Goal: Information Seeking & Learning: Learn about a topic

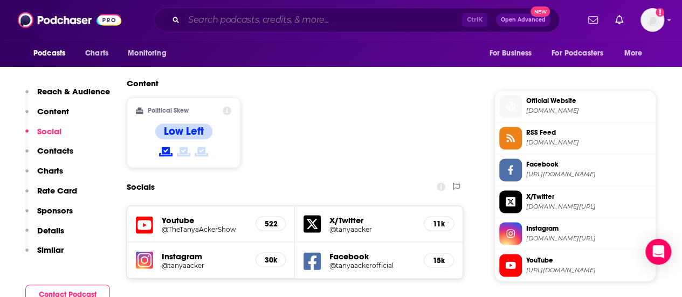
click at [236, 13] on input "Search podcasts, credits, & more..." at bounding box center [323, 19] width 278 height 17
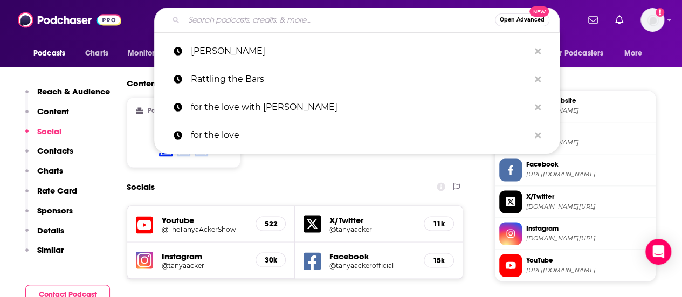
paste input "Jocko"
type input "Jocko"
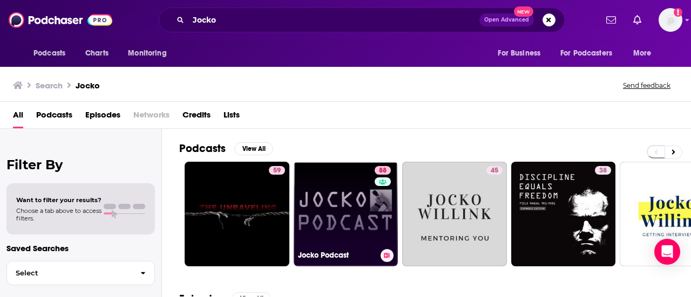
click at [320, 210] on link "88 Jocko Podcast" at bounding box center [345, 214] width 105 height 105
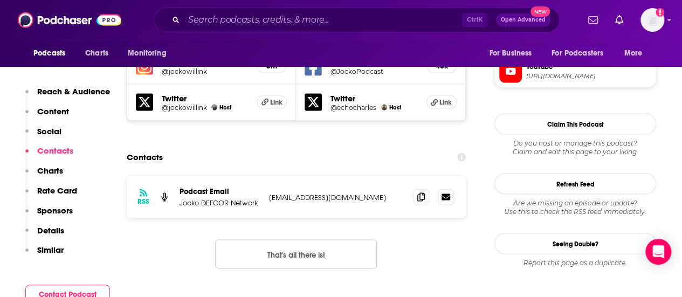
scroll to position [1036, 0]
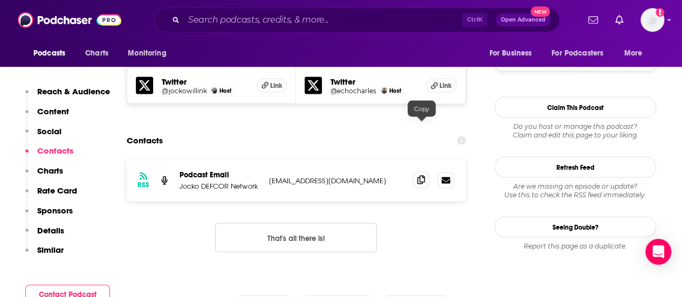
click at [425, 176] on icon at bounding box center [422, 180] width 8 height 9
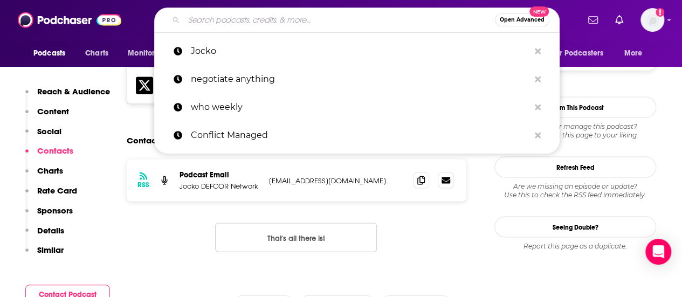
click at [329, 17] on input "Search podcasts, credits, & more..." at bounding box center [339, 19] width 311 height 17
paste input "War on the Rocks"
type input "War on the Rocks"
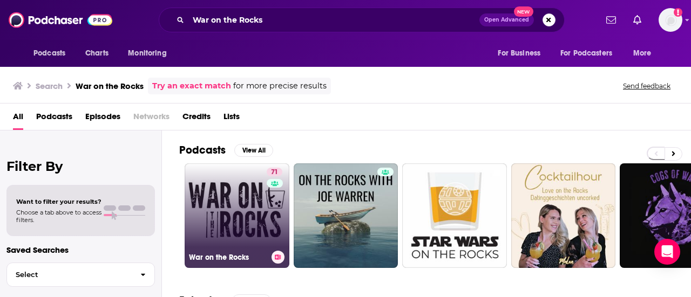
click at [222, 204] on link "71 War on the Rocks" at bounding box center [236, 215] width 105 height 105
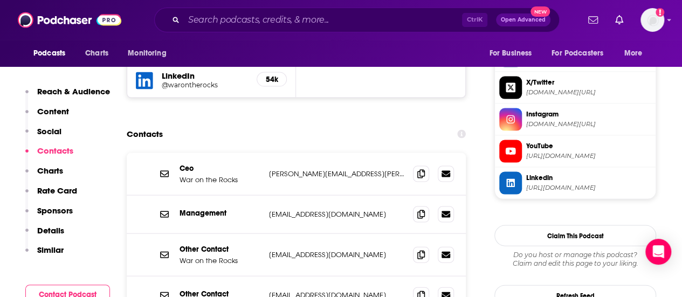
scroll to position [1054, 0]
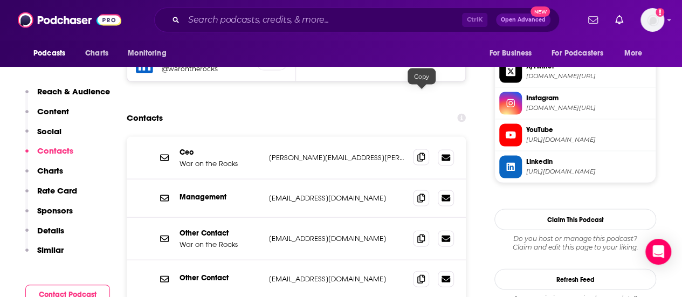
click at [425, 153] on icon at bounding box center [422, 157] width 8 height 9
click at [419, 153] on icon at bounding box center [422, 157] width 8 height 9
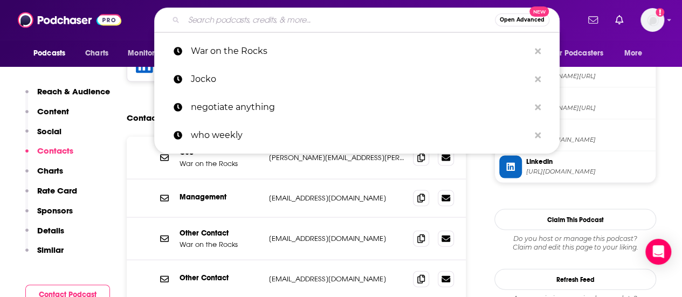
click at [261, 18] on input "Search podcasts, credits, & more..." at bounding box center [339, 19] width 311 height 17
paste input "SOFREP"
type input "SOFREP"
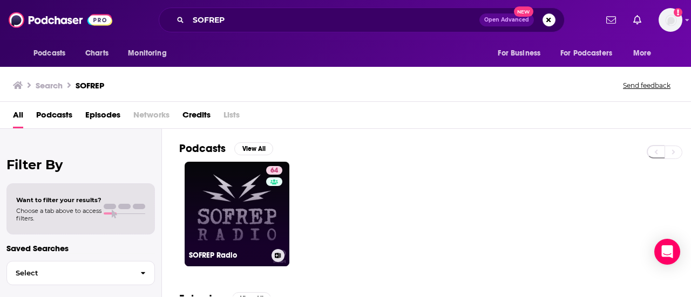
click at [235, 217] on link "64 SOFREP Radio" at bounding box center [236, 214] width 105 height 105
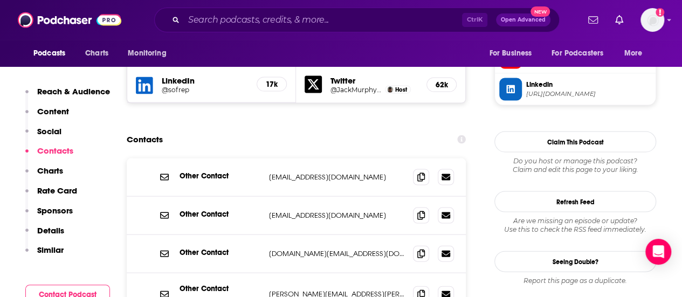
scroll to position [1042, 0]
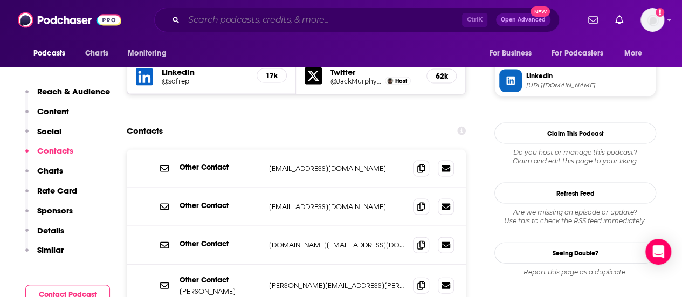
click at [299, 17] on input "Search podcasts, credits, & more..." at bounding box center [323, 19] width 278 height 17
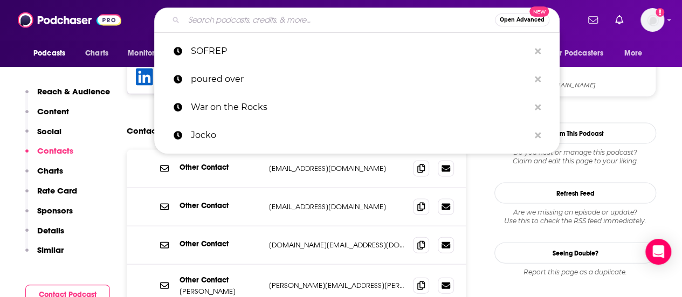
paste input "Future Soldier"
type input "Future Soldier"
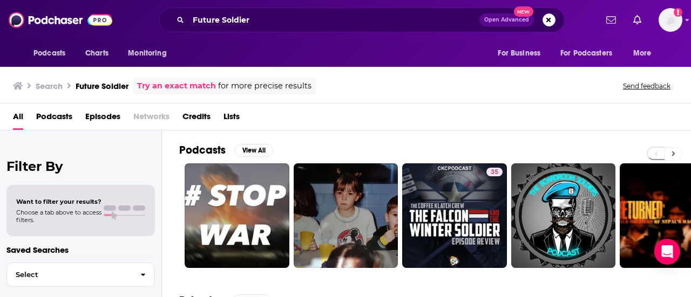
click at [672, 152] on icon at bounding box center [673, 154] width 4 height 8
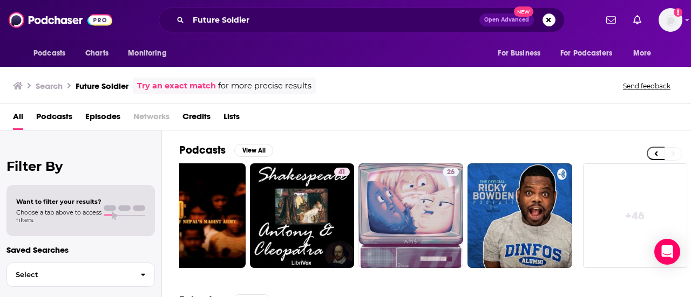
scroll to position [0, 479]
click at [654, 151] on icon at bounding box center [656, 154] width 4 height 8
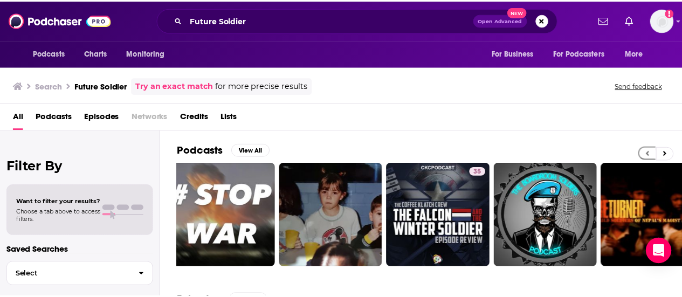
scroll to position [0, 0]
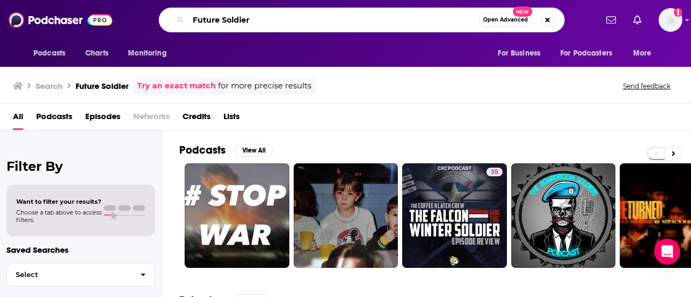
drag, startPoint x: 256, startPoint y: 16, endPoint x: 163, endPoint y: 14, distance: 92.8
click at [163, 14] on div "Future Soldier Open Advanced New" at bounding box center [362, 20] width 406 height 25
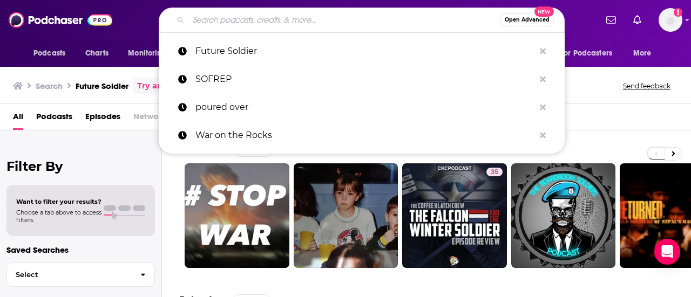
paste input "[EMAIL_ADDRESS][DOMAIN_NAME]"
type input "[EMAIL_ADDRESS][DOMAIN_NAME]"
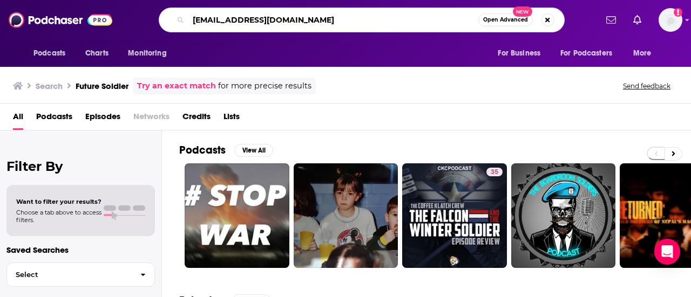
drag, startPoint x: 316, startPoint y: 22, endPoint x: 167, endPoint y: 15, distance: 149.1
click at [167, 15] on div "[EMAIL_ADDRESS][DOMAIN_NAME] Open Advanced New" at bounding box center [362, 20] width 406 height 25
type input "mentors for military"
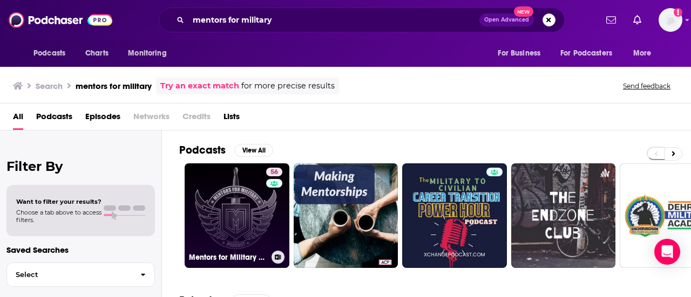
click at [241, 193] on link "56 Mentors for Military Podcast" at bounding box center [236, 215] width 105 height 105
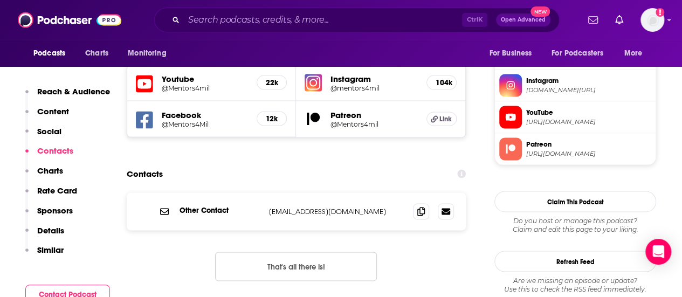
scroll to position [963, 0]
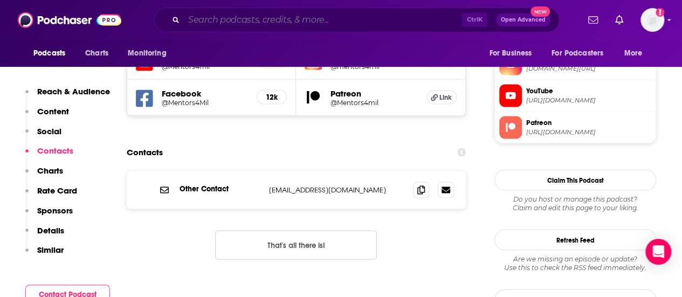
click at [333, 20] on input "Search podcasts, credits, & more..." at bounding box center [323, 19] width 278 height 17
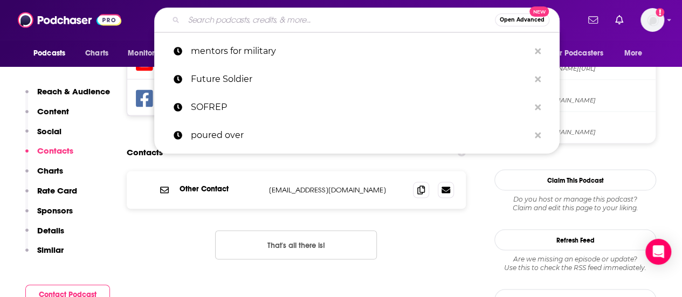
paste input "Veterans Chronicles"
type input "Veterans Chronicles"
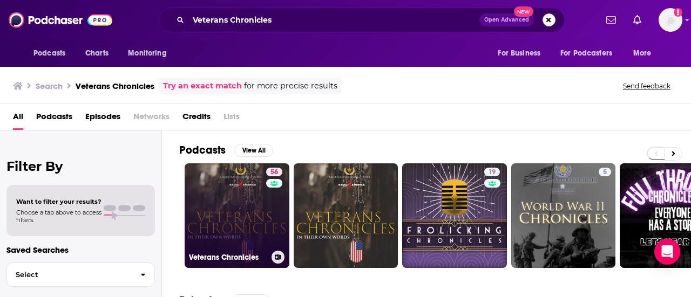
click at [236, 196] on link "56 Veterans Chronicles" at bounding box center [236, 215] width 105 height 105
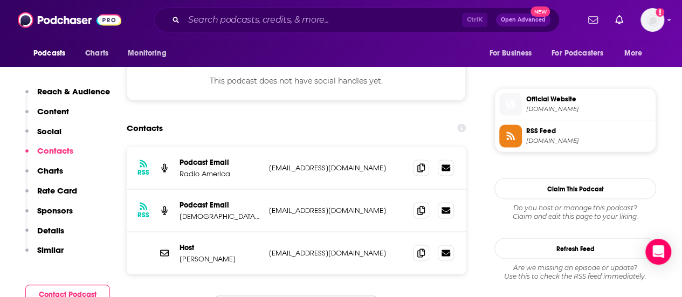
scroll to position [919, 0]
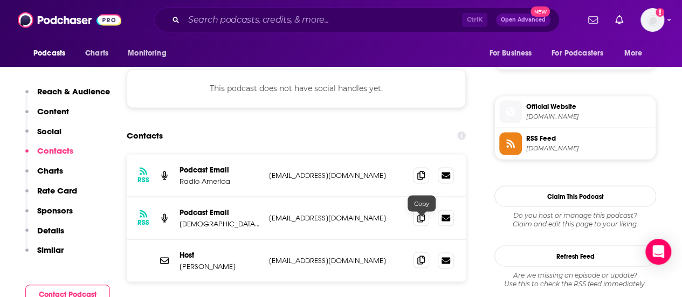
click at [421, 256] on icon at bounding box center [422, 260] width 8 height 9
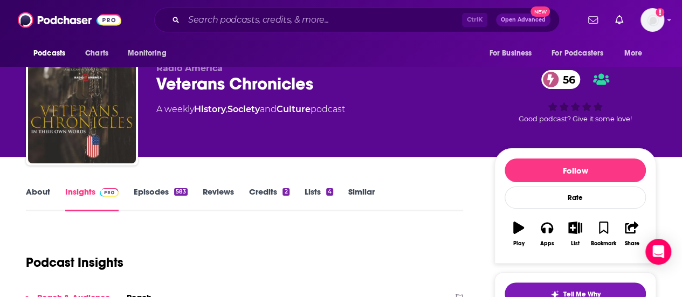
scroll to position [0, 0]
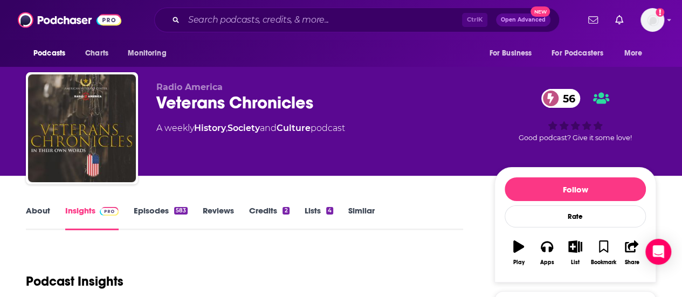
click at [43, 214] on link "About" at bounding box center [38, 218] width 24 height 25
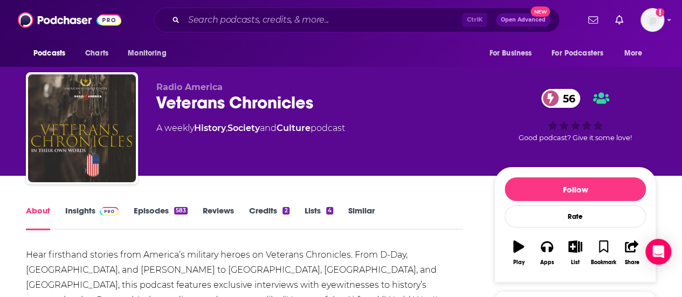
scroll to position [2, 0]
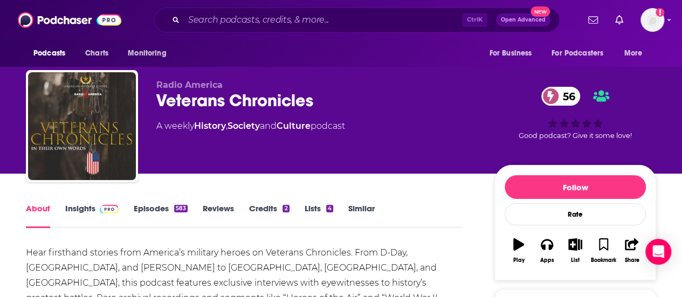
click at [74, 209] on link "Insights" at bounding box center [91, 215] width 53 height 25
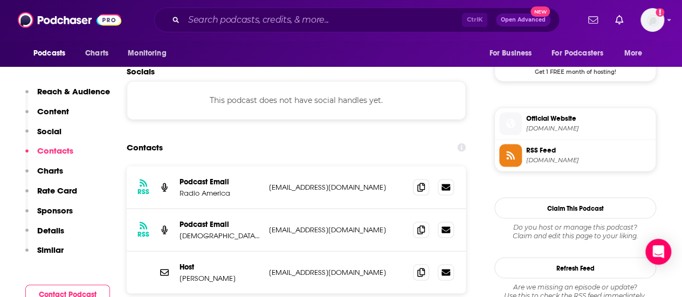
scroll to position [921, 0]
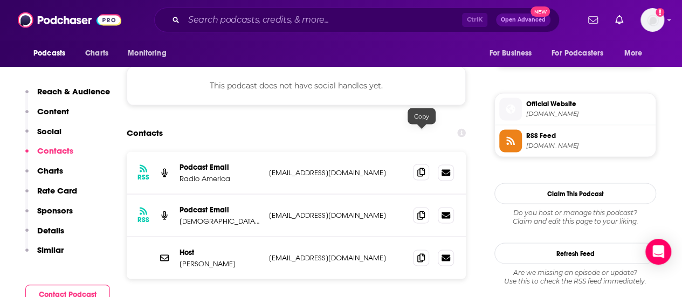
click at [423, 168] on icon at bounding box center [422, 172] width 8 height 9
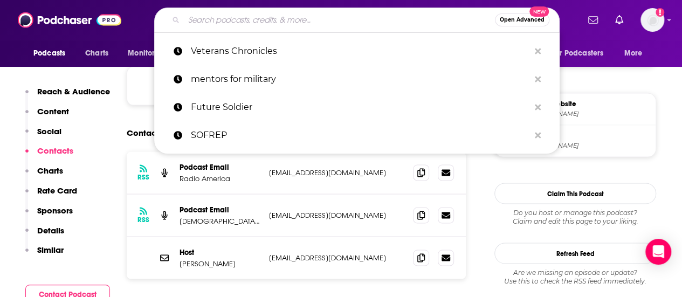
click at [342, 19] on input "Search podcasts, credits, & more..." at bounding box center [339, 19] width 311 height 17
paste input "Dead Prussian"
type input "Dead Prussian"
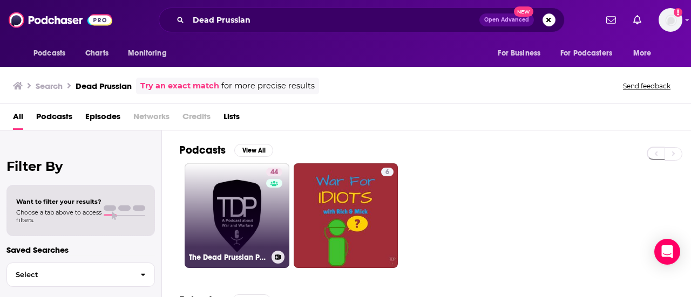
click at [225, 204] on link "44 The Dead Prussian Podcast" at bounding box center [236, 215] width 105 height 105
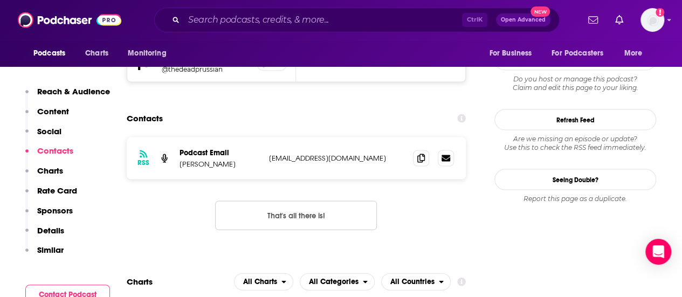
scroll to position [1071, 0]
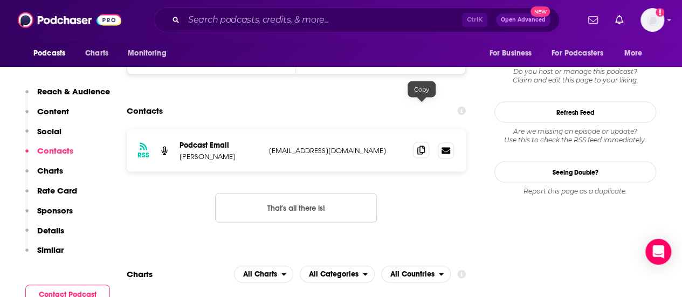
click at [424, 146] on icon at bounding box center [422, 150] width 8 height 9
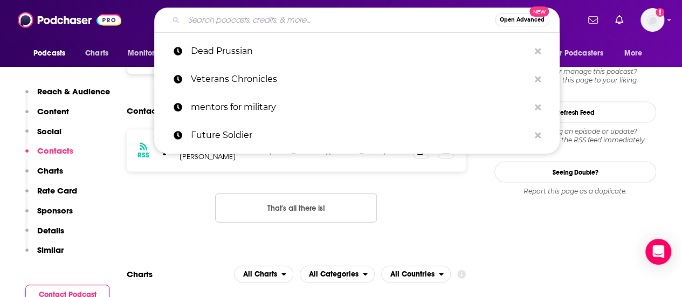
click at [333, 16] on input "Search podcasts, credits, & more..." at bounding box center [339, 19] width 311 height 17
paste input "Covert"
type input "Covert"
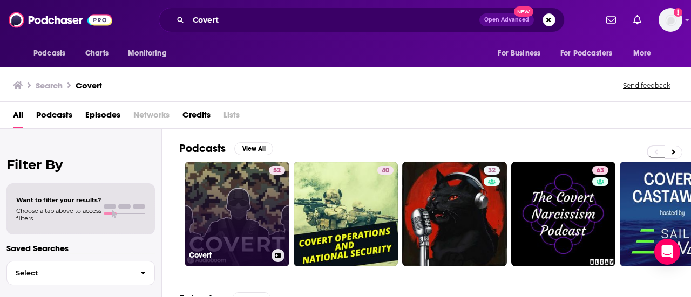
click at [251, 185] on link "52 Covert" at bounding box center [236, 214] width 105 height 105
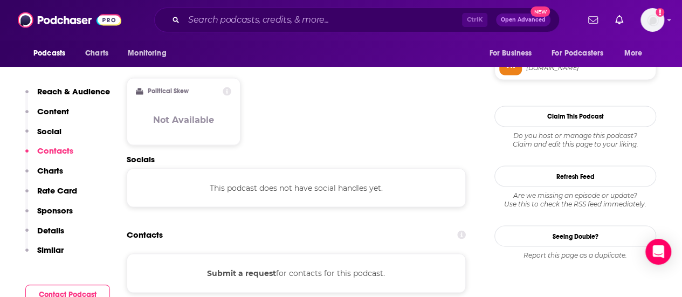
scroll to position [915, 0]
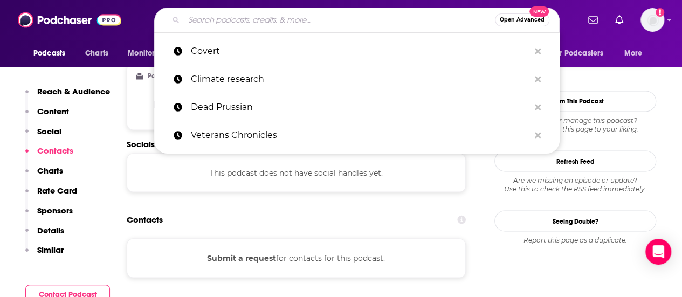
click at [273, 18] on input "Search podcasts, credits, & more..." at bounding box center [339, 19] width 311 height 17
paste input "Irregular Warfare"
type input "Irregular Warfare"
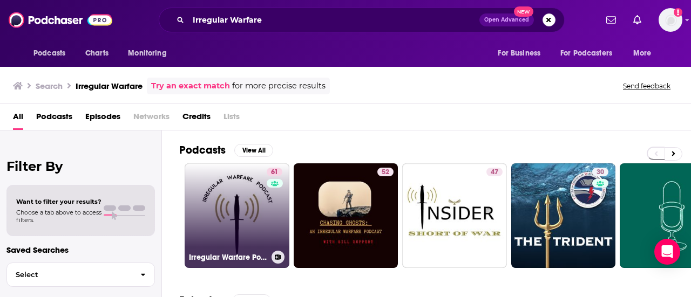
click at [240, 193] on link "61 Irregular Warfare Podcast" at bounding box center [236, 215] width 105 height 105
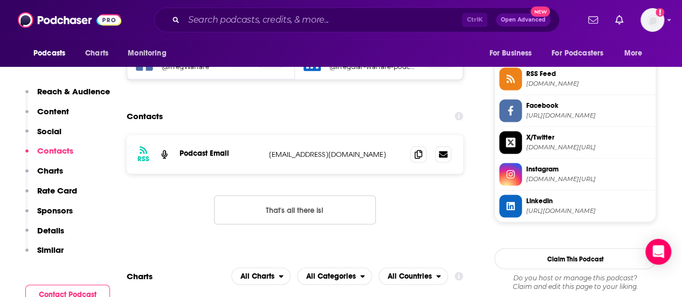
scroll to position [989, 0]
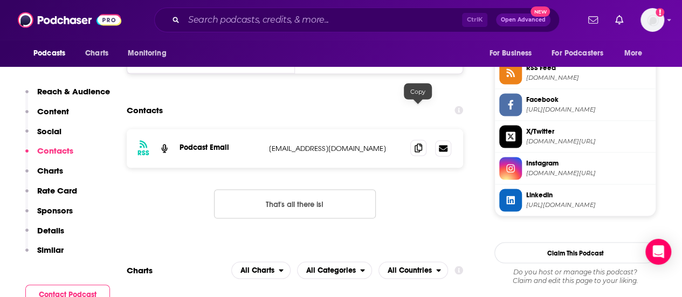
click at [416, 143] on icon at bounding box center [419, 147] width 8 height 9
